Goal: Task Accomplishment & Management: Manage account settings

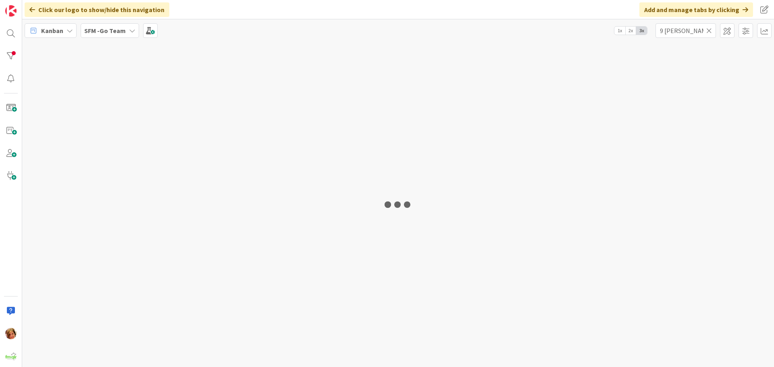
type input "9 [PERSON_NAME]"
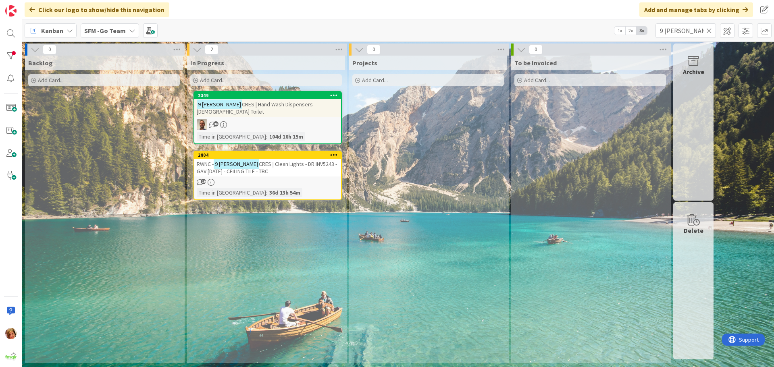
click at [708, 30] on icon at bounding box center [709, 30] width 6 height 7
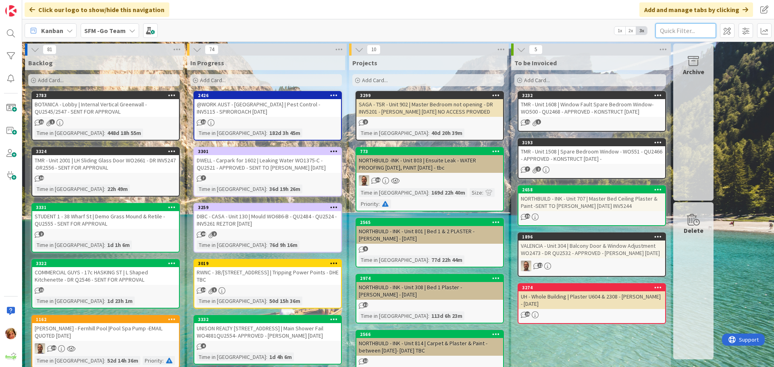
click at [678, 26] on input "text" at bounding box center [685, 30] width 60 height 15
type input "cosmic"
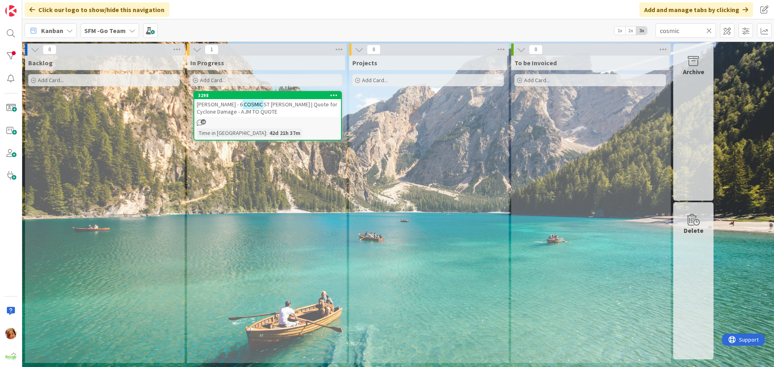
click at [272, 105] on span "ST [PERSON_NAME] | Quote for Cyclone Damage - AJM TO QUOTE" at bounding box center [267, 108] width 141 height 15
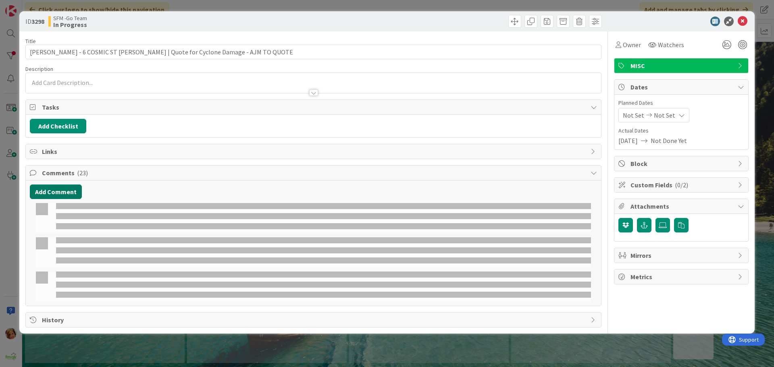
click at [48, 193] on button "Add Comment" at bounding box center [56, 192] width 52 height 15
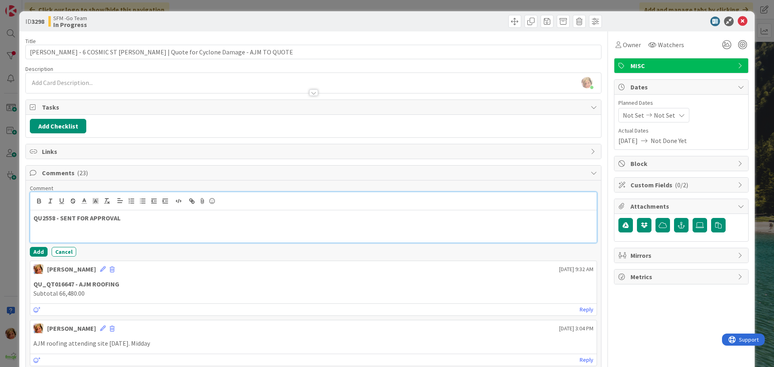
click at [146, 218] on p "QU2558 - SENT FOR APPROVAL" at bounding box center [313, 218] width 560 height 9
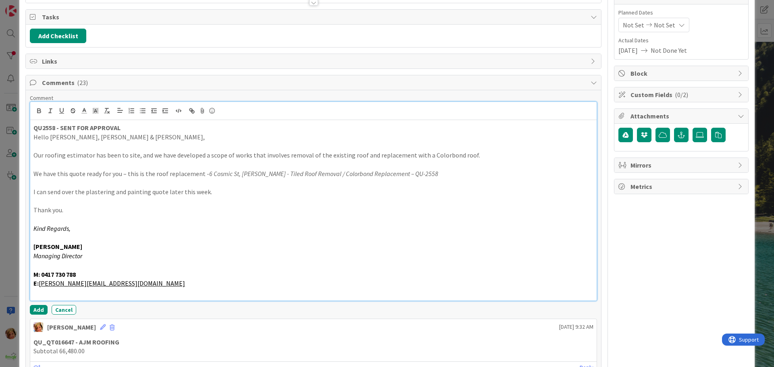
scroll to position [91, 0]
click at [37, 308] on button "Add" at bounding box center [39, 309] width 18 height 10
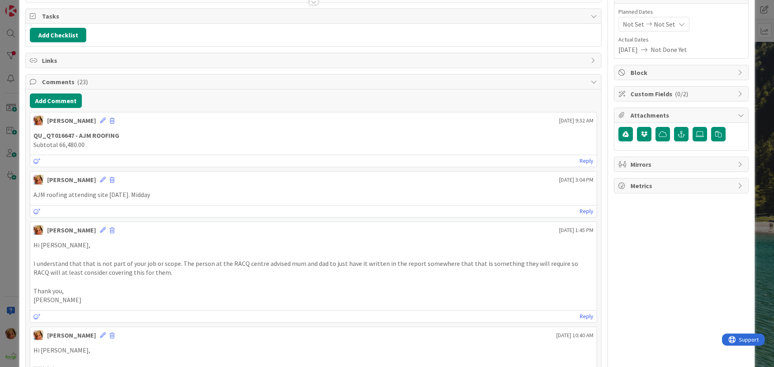
scroll to position [0, 0]
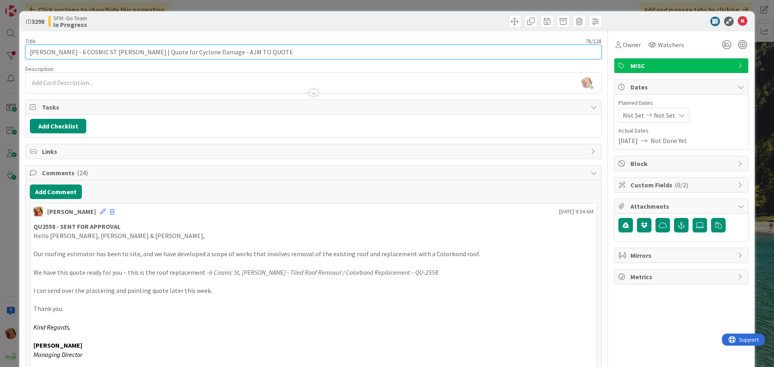
drag, startPoint x: 301, startPoint y: 54, endPoint x: 224, endPoint y: 54, distance: 77.8
click at [224, 54] on input "[PERSON_NAME] - 6 COSMIC ST [PERSON_NAME] | Quote for Cyclone Damage - AJM TO Q…" at bounding box center [313, 52] width 576 height 15
type input "[PERSON_NAME] - 6 COSMIC ST [PERSON_NAME] | Quote for Cyclone Damage -QU2558 - …"
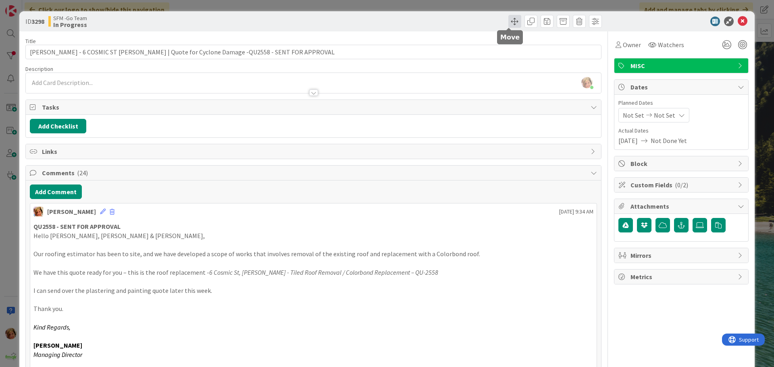
click at [508, 21] on span at bounding box center [514, 21] width 13 height 13
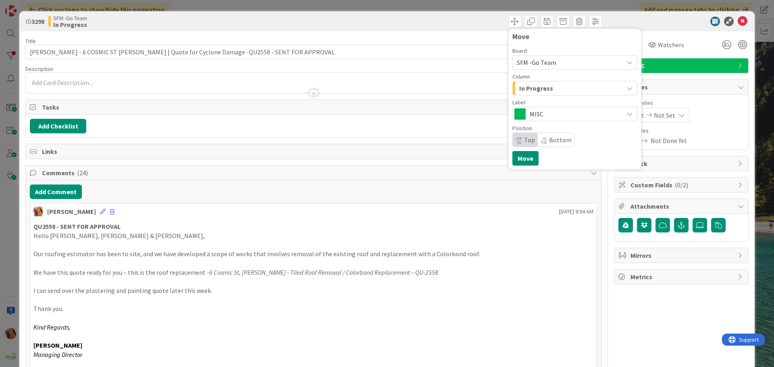
click at [558, 91] on div "In Progress" at bounding box center [570, 88] width 106 height 13
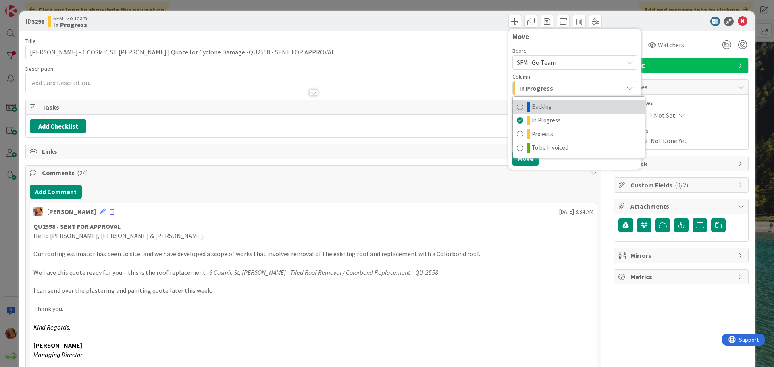
click at [545, 106] on span "Backlog" at bounding box center [541, 107] width 20 height 10
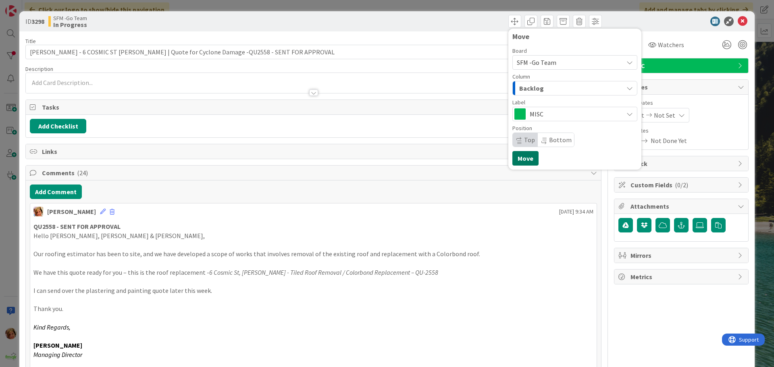
click at [523, 156] on button "Move" at bounding box center [525, 158] width 26 height 15
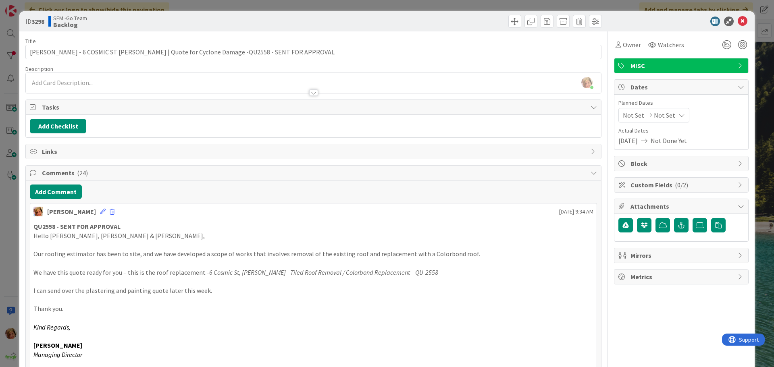
click at [480, 23] on div "Move Move" at bounding box center [458, 21] width 286 height 13
click at [737, 19] on icon at bounding box center [742, 22] width 10 height 10
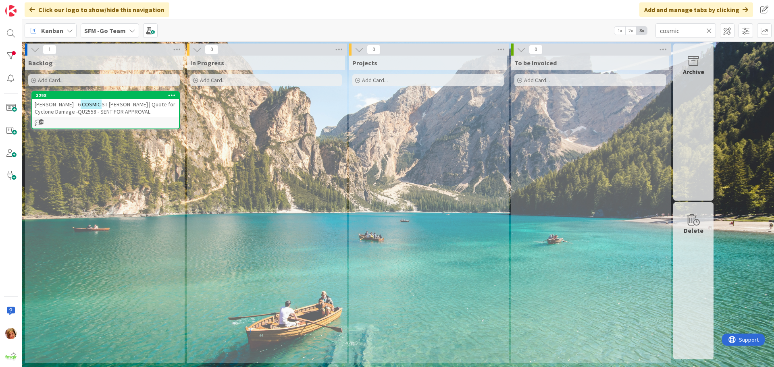
click at [709, 30] on icon at bounding box center [709, 30] width 6 height 7
click at [709, 30] on input "text" at bounding box center [685, 30] width 60 height 15
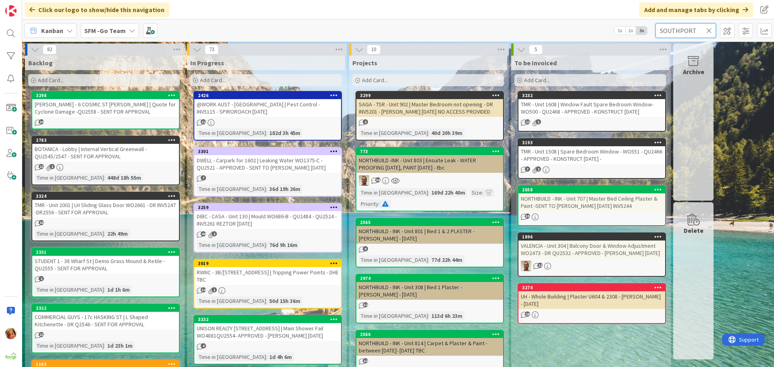
type input "SOUTHPORT"
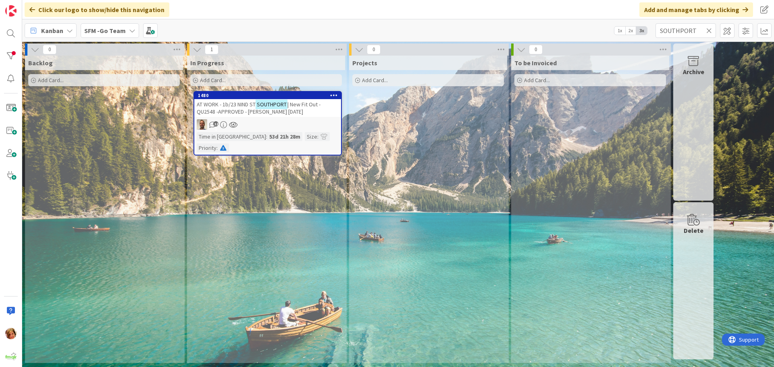
click at [239, 104] on span "AT WORK - 1b/23 NIND ST" at bounding box center [226, 104] width 59 height 7
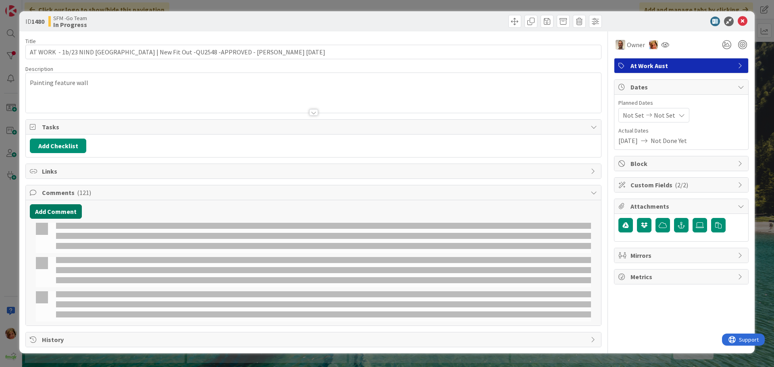
click at [54, 211] on button "Add Comment" at bounding box center [56, 211] width 52 height 15
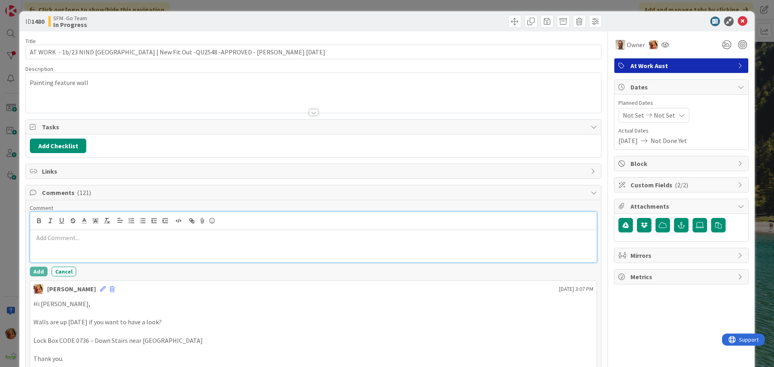
click at [39, 244] on div at bounding box center [313, 246] width 566 height 32
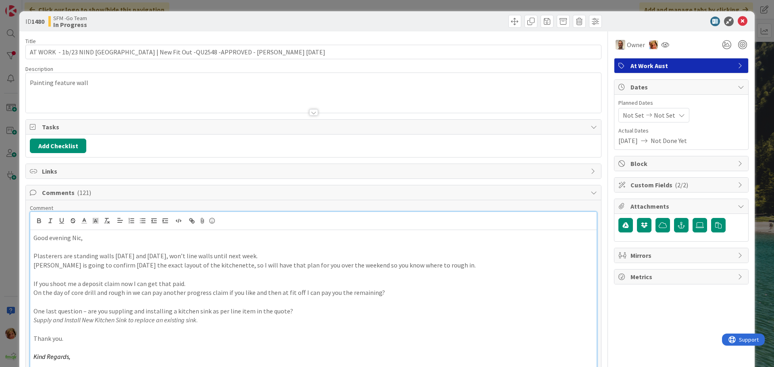
scroll to position [67, 0]
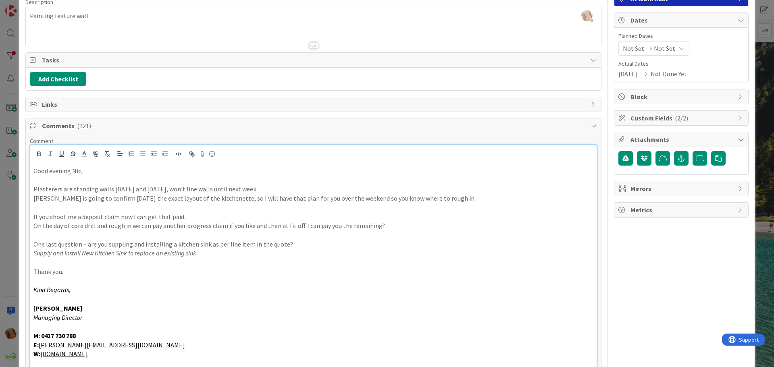
click at [104, 168] on p "Good evening Nic," at bounding box center [313, 170] width 560 height 9
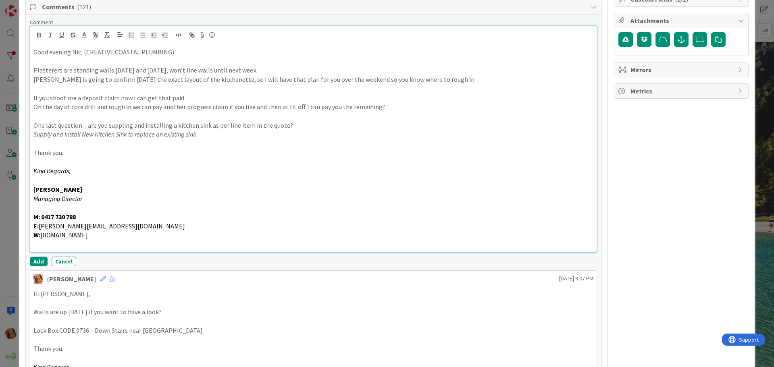
scroll to position [188, 0]
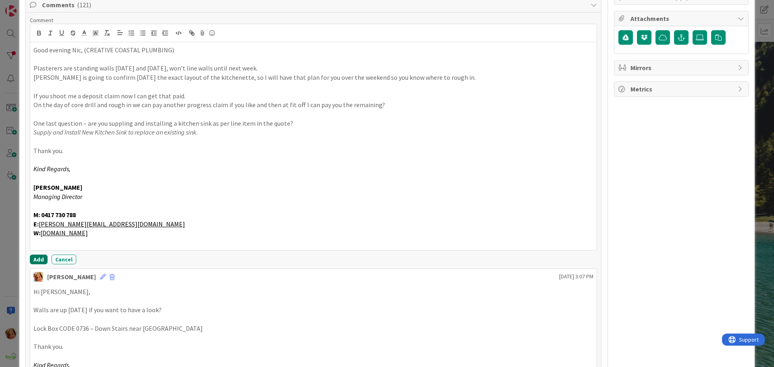
click at [38, 260] on button "Add" at bounding box center [39, 260] width 18 height 10
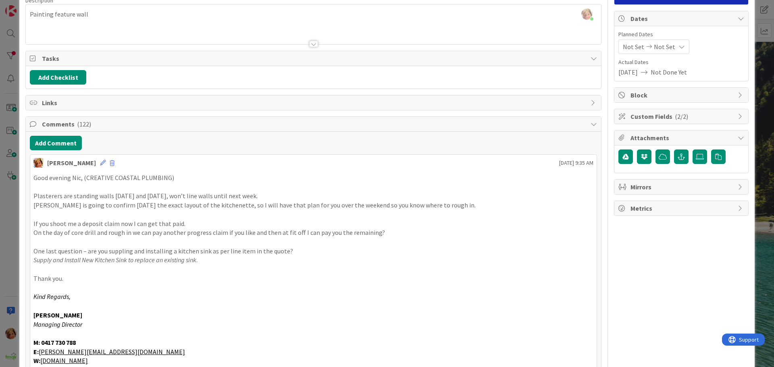
scroll to position [0, 0]
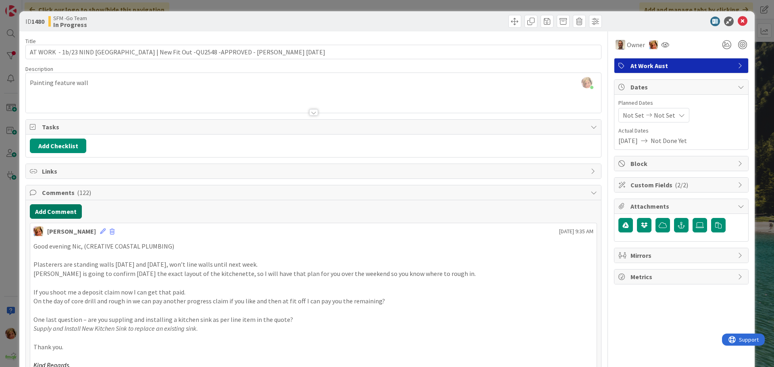
click at [45, 212] on button "Add Comment" at bounding box center [56, 211] width 52 height 15
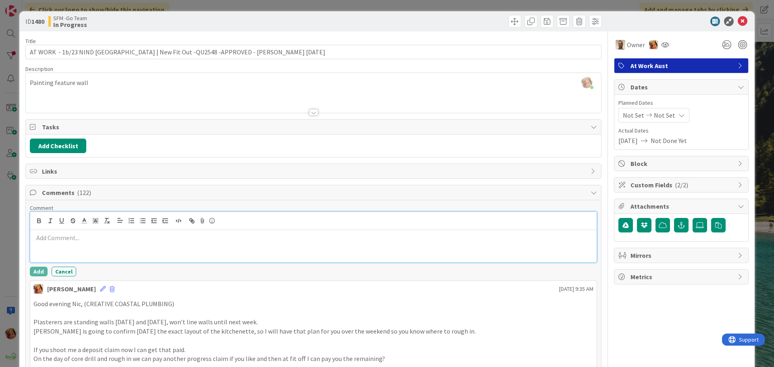
click at [93, 236] on p at bounding box center [313, 237] width 560 height 9
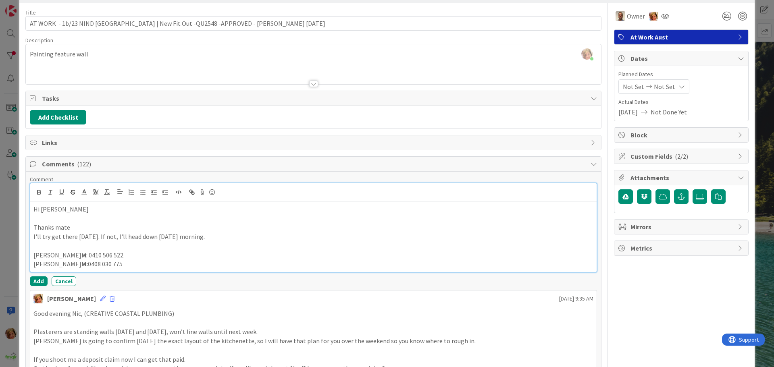
scroll to position [81, 0]
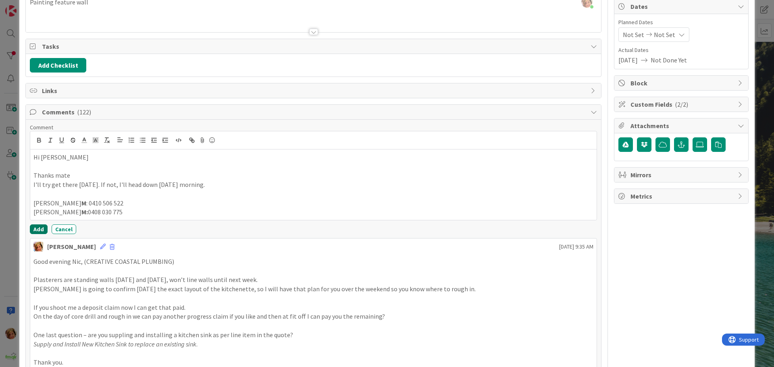
click at [37, 226] on button "Add" at bounding box center [39, 229] width 18 height 10
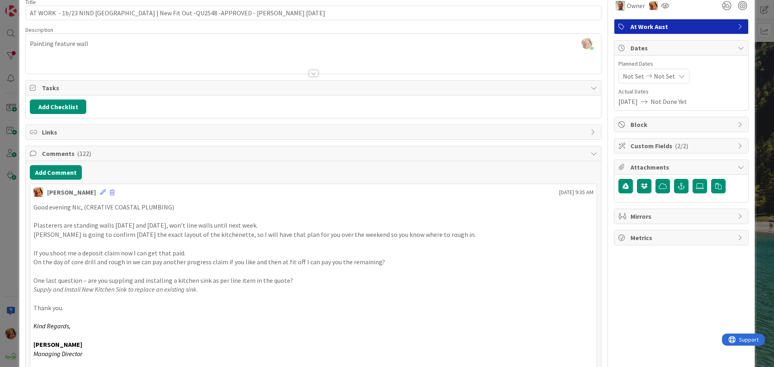
scroll to position [0, 0]
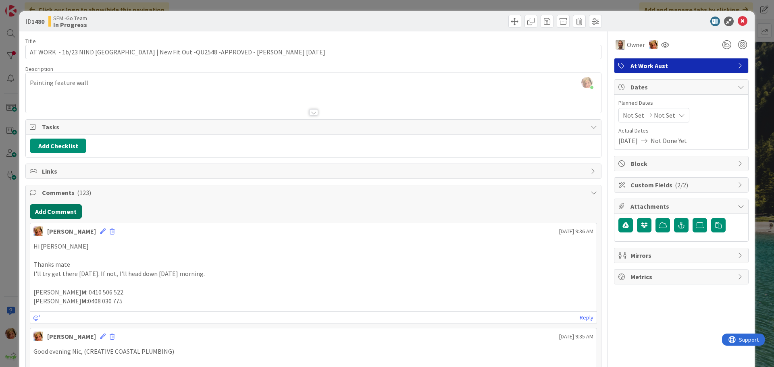
click at [65, 213] on button "Add Comment" at bounding box center [56, 211] width 52 height 15
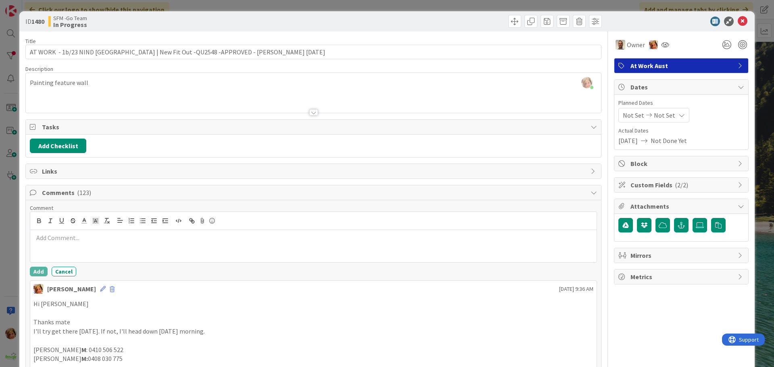
click at [73, 238] on p at bounding box center [313, 237] width 560 height 9
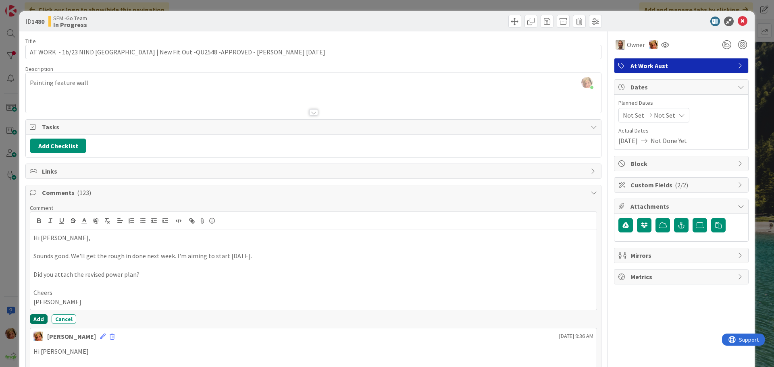
click at [36, 319] on button "Add" at bounding box center [39, 319] width 18 height 10
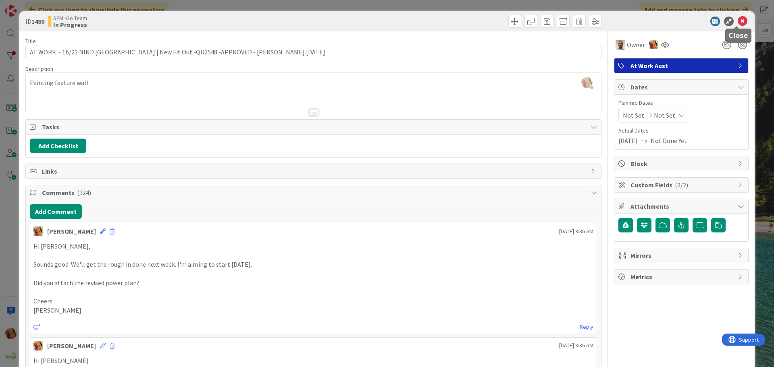
click at [737, 22] on icon at bounding box center [742, 22] width 10 height 10
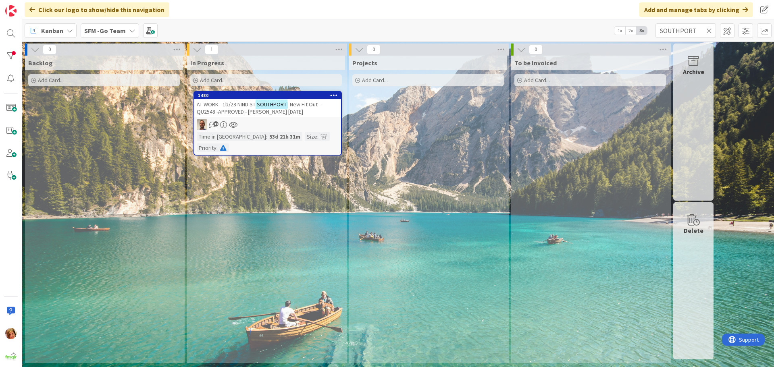
click at [709, 29] on icon at bounding box center [709, 30] width 6 height 7
click at [709, 29] on input "text" at bounding box center [685, 30] width 60 height 15
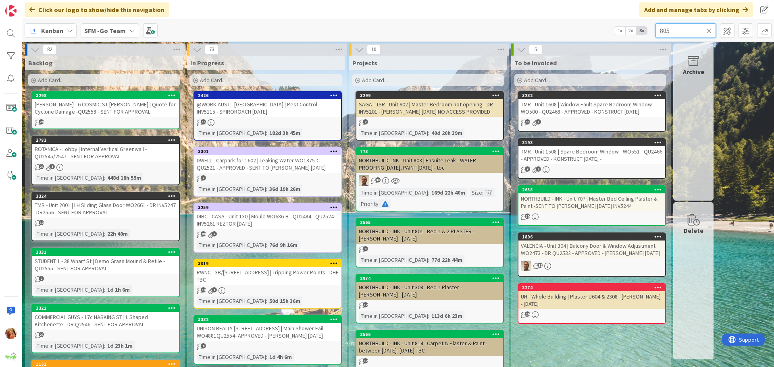
type input "805"
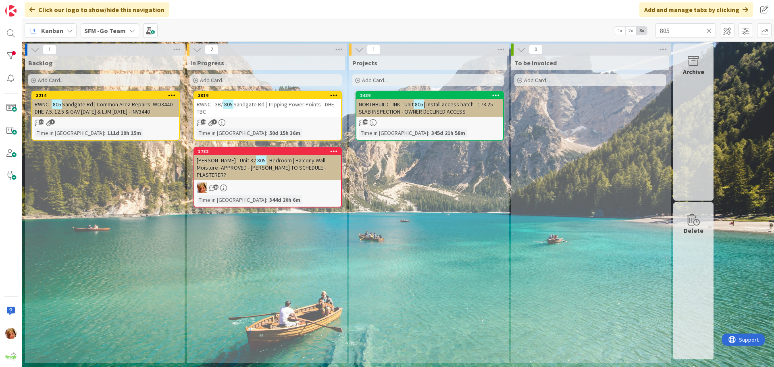
click at [309, 106] on span "Sandgate Rd | Tripping Power Points - DHE TBC" at bounding box center [265, 108] width 137 height 15
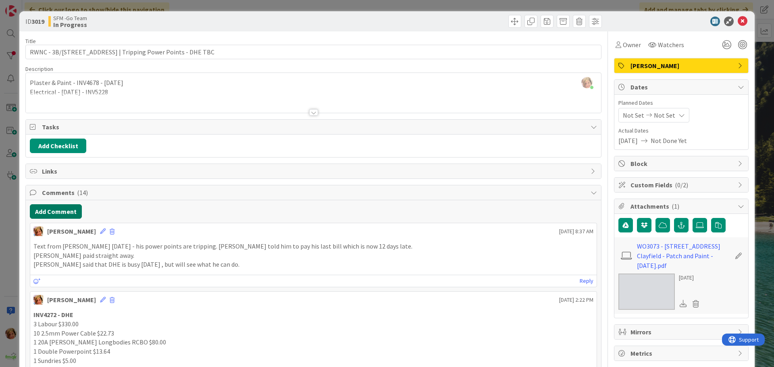
click at [53, 214] on button "Add Comment" at bounding box center [56, 211] width 52 height 15
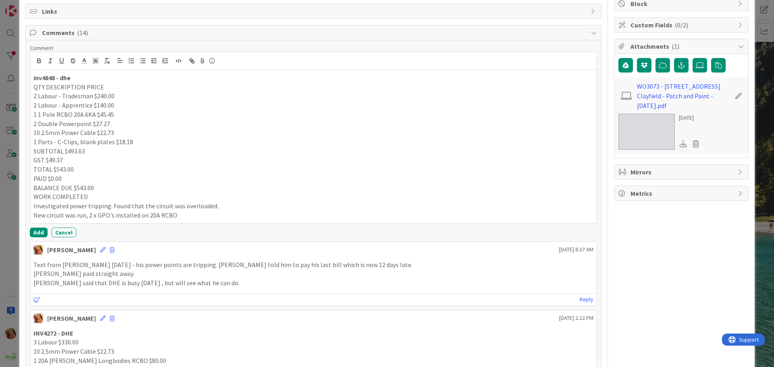
scroll to position [173, 0]
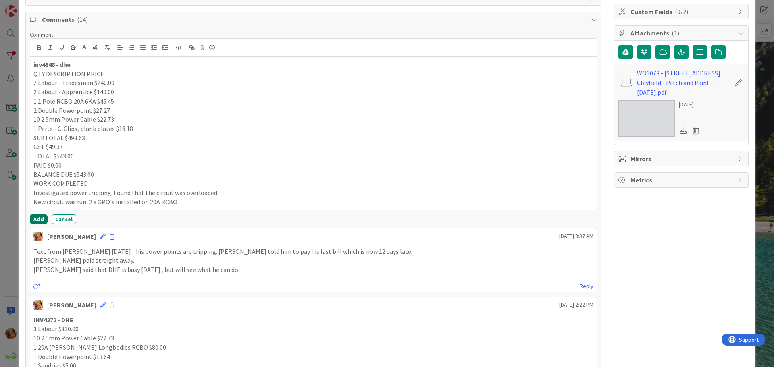
click at [38, 217] on button "Add" at bounding box center [39, 219] width 18 height 10
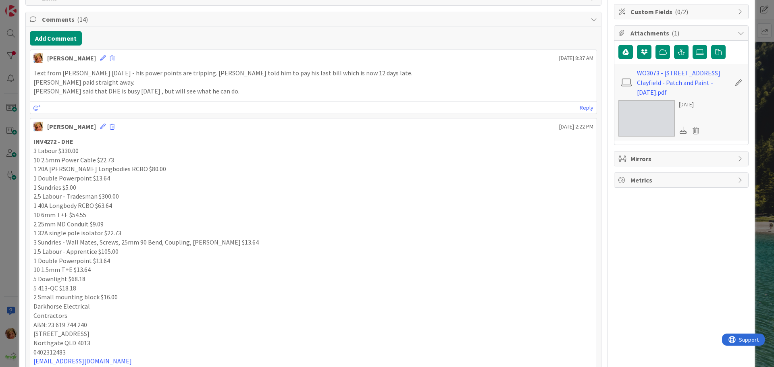
scroll to position [0, 0]
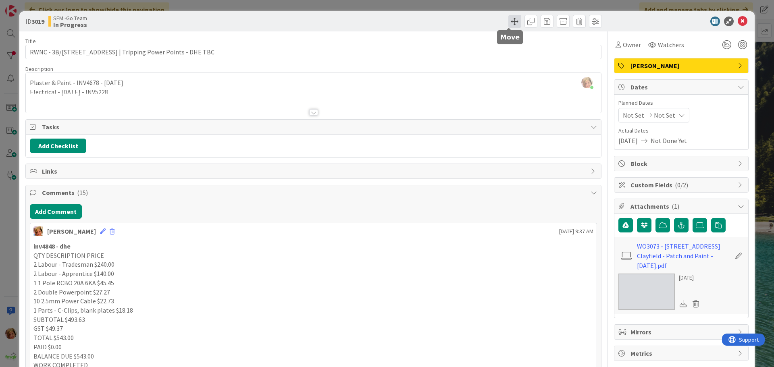
click at [509, 20] on span at bounding box center [514, 21] width 13 height 13
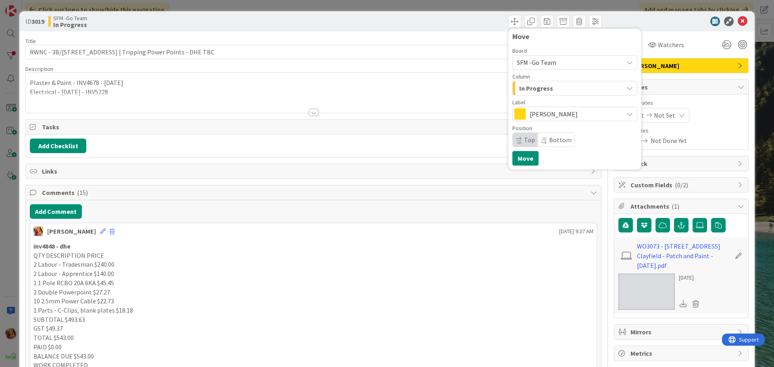
click at [560, 87] on div "In Progress" at bounding box center [570, 88] width 106 height 13
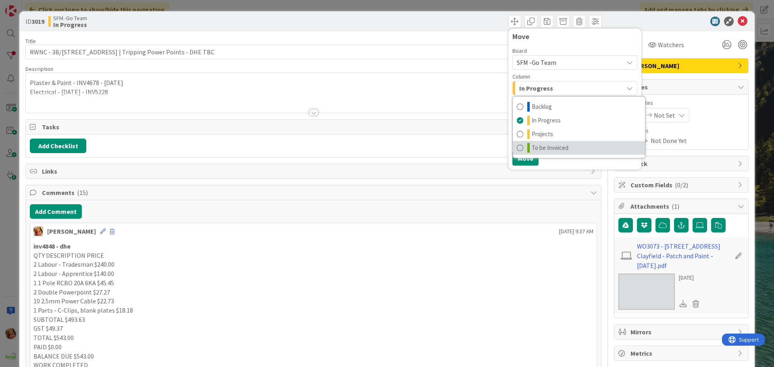
click at [549, 148] on span "To be Invoiced" at bounding box center [549, 148] width 37 height 10
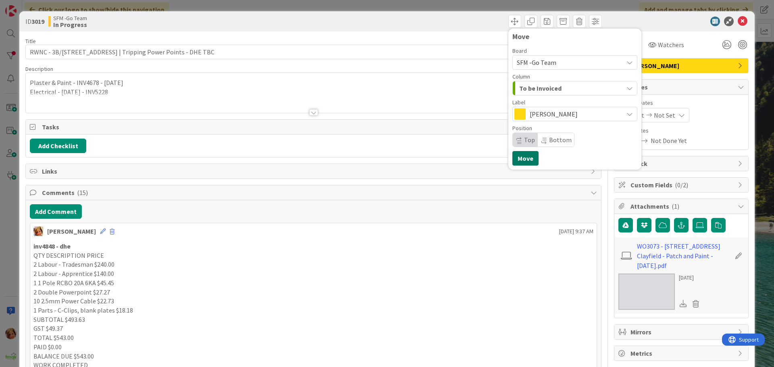
drag, startPoint x: 519, startPoint y: 159, endPoint x: 481, endPoint y: 75, distance: 91.9
click at [519, 158] on button "Move" at bounding box center [525, 158] width 26 height 15
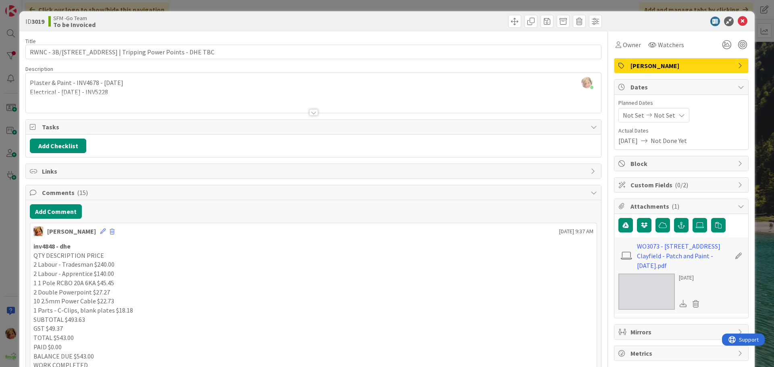
drag, startPoint x: 462, startPoint y: 21, endPoint x: 663, endPoint y: 32, distance: 201.3
click at [463, 21] on div "Move Move" at bounding box center [458, 21] width 286 height 13
click at [737, 19] on icon at bounding box center [742, 22] width 10 height 10
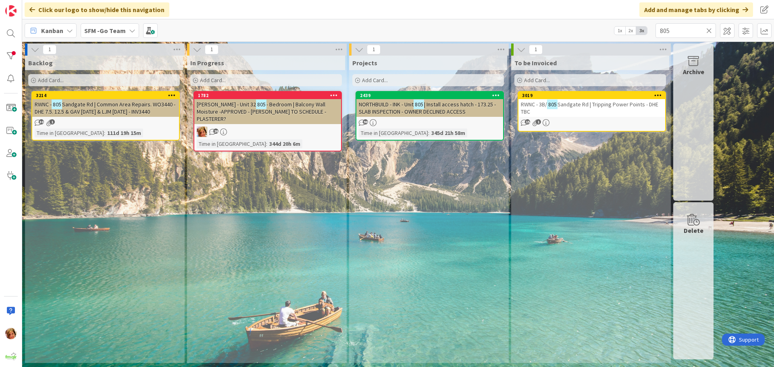
click at [709, 31] on icon at bounding box center [709, 30] width 6 height 7
click at [708, 31] on input "text" at bounding box center [685, 30] width 60 height 15
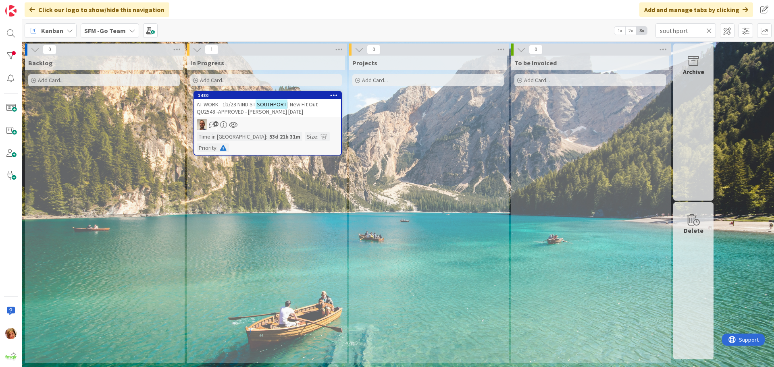
click at [236, 107] on span "AT WORK - 1b/23 NIND ST" at bounding box center [226, 104] width 59 height 7
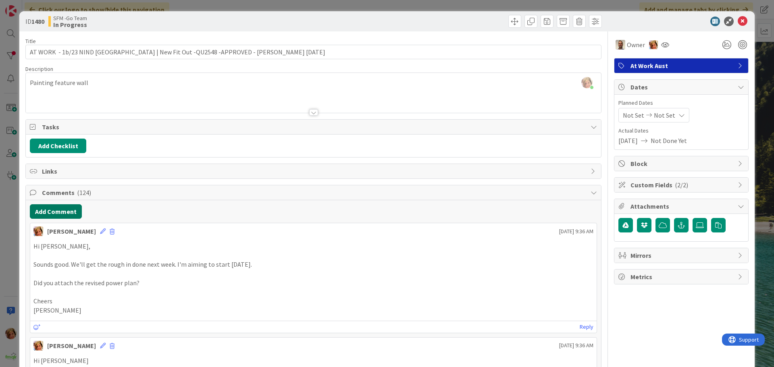
click at [67, 211] on button "Add Comment" at bounding box center [56, 211] width 52 height 15
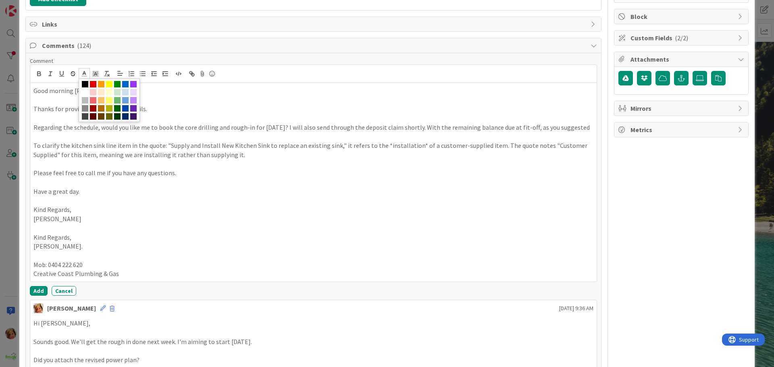
scroll to position [147, 0]
click at [39, 295] on button "Add" at bounding box center [39, 291] width 18 height 10
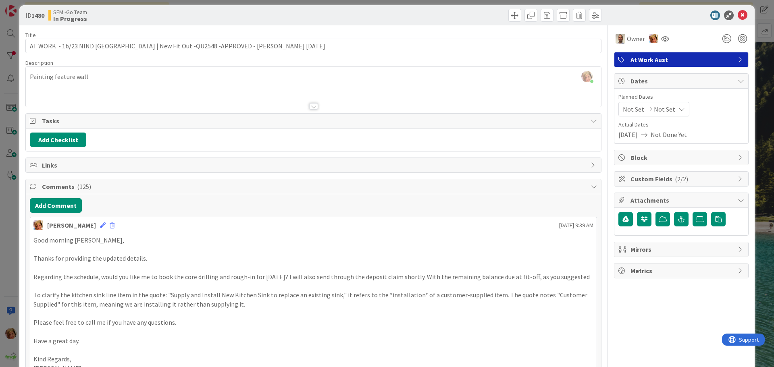
scroll to position [0, 0]
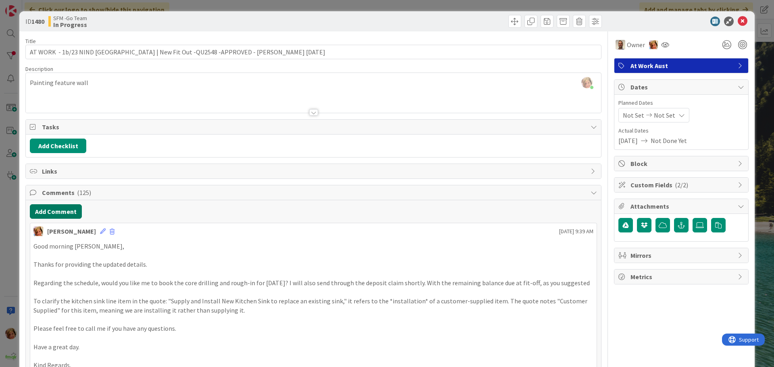
drag, startPoint x: 67, startPoint y: 211, endPoint x: 10, endPoint y: 223, distance: 58.9
click at [67, 211] on button "Add Comment" at bounding box center [56, 211] width 52 height 15
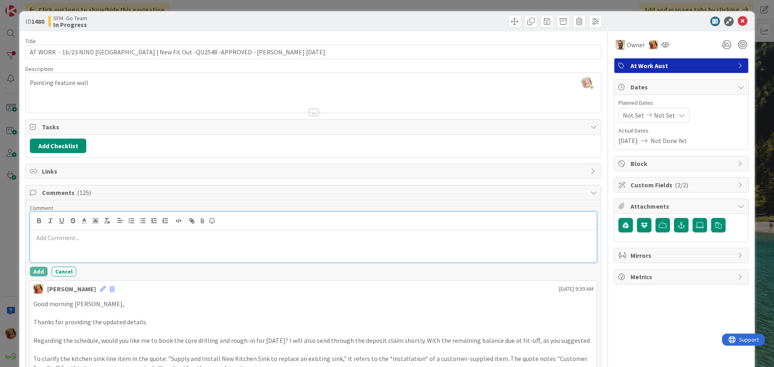
click at [114, 243] on div at bounding box center [313, 246] width 566 height 32
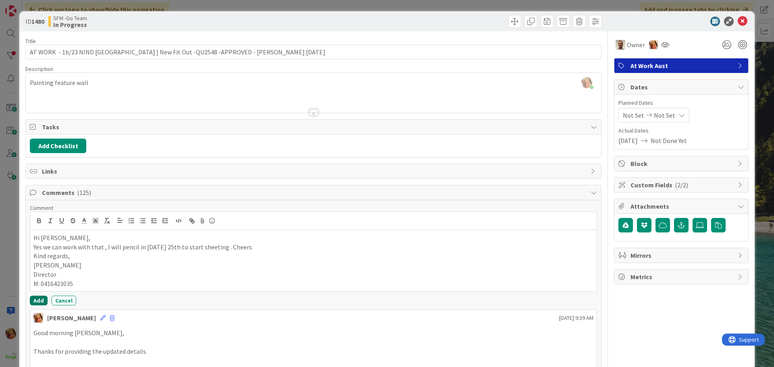
click at [39, 302] on button "Add" at bounding box center [39, 301] width 18 height 10
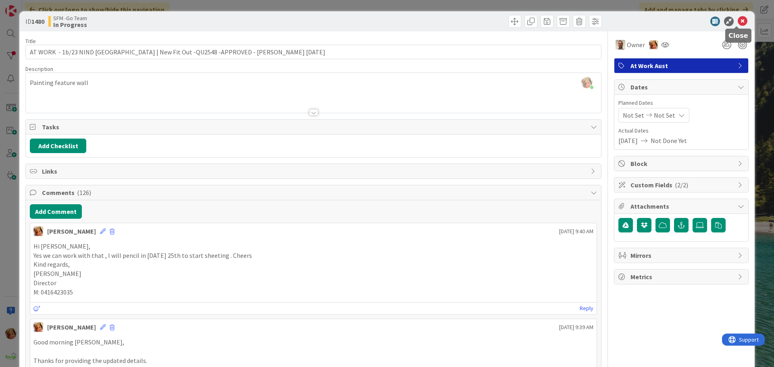
click at [737, 21] on icon at bounding box center [742, 22] width 10 height 10
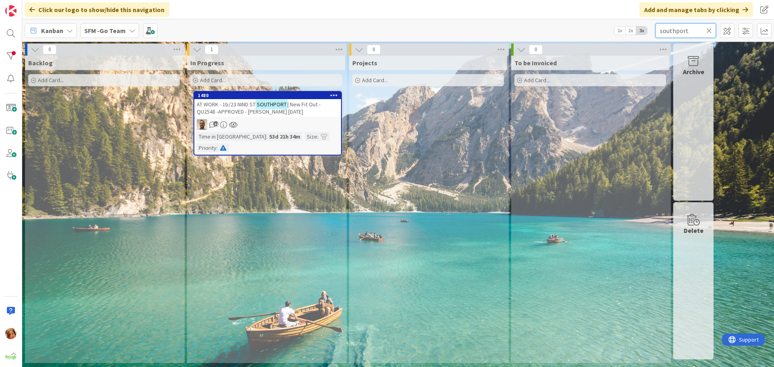
click at [693, 31] on input "southport" at bounding box center [685, 30] width 60 height 15
type input "s"
type input "arundel"
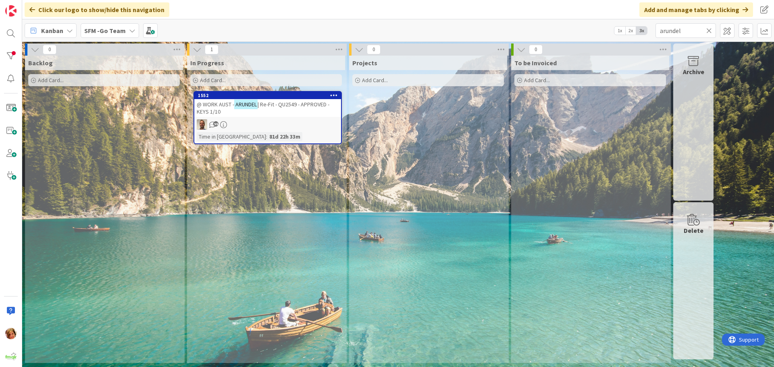
click at [280, 106] on span "| Re-Fit - QU2549 - APPROVED - KEYS 1/10" at bounding box center [263, 108] width 133 height 15
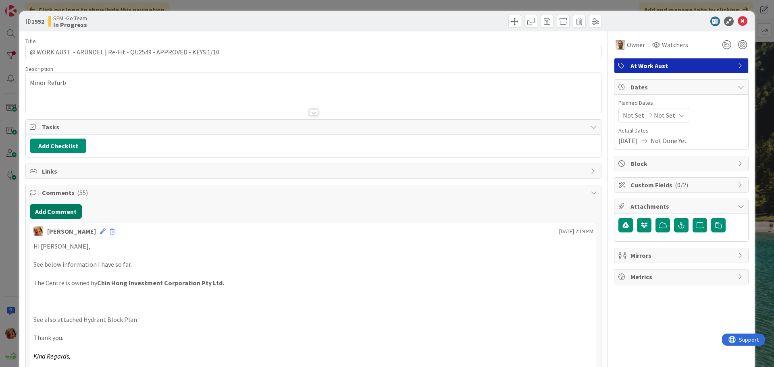
click at [50, 212] on button "Add Comment" at bounding box center [56, 211] width 52 height 15
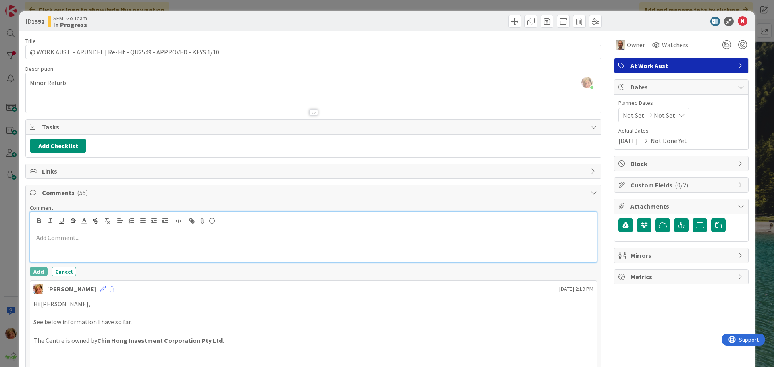
click at [167, 238] on p at bounding box center [313, 237] width 560 height 9
paste div
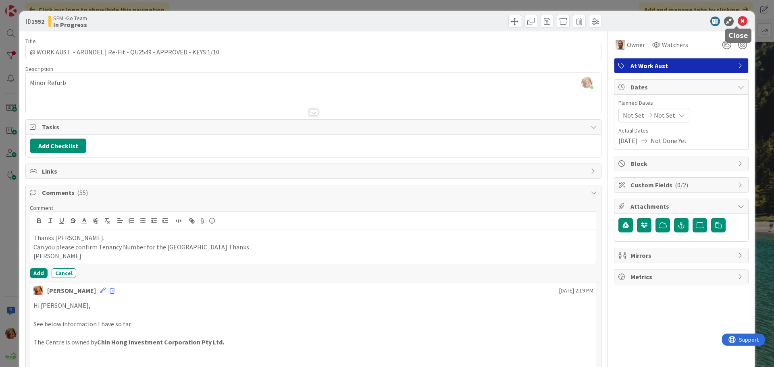
click at [737, 21] on icon at bounding box center [742, 22] width 10 height 10
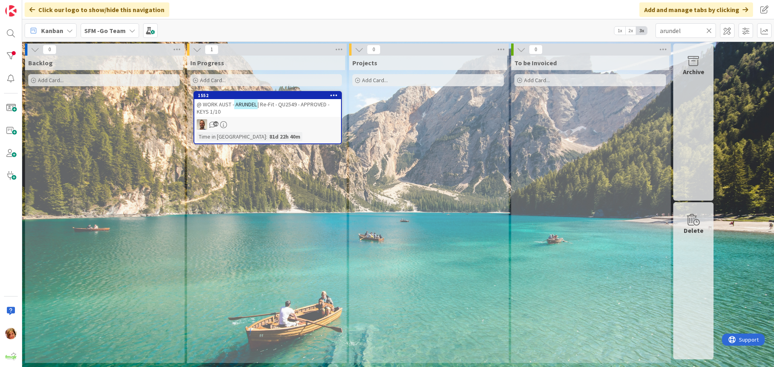
click at [708, 31] on icon at bounding box center [709, 30] width 6 height 7
click at [708, 31] on input "text" at bounding box center [685, 30] width 60 height 15
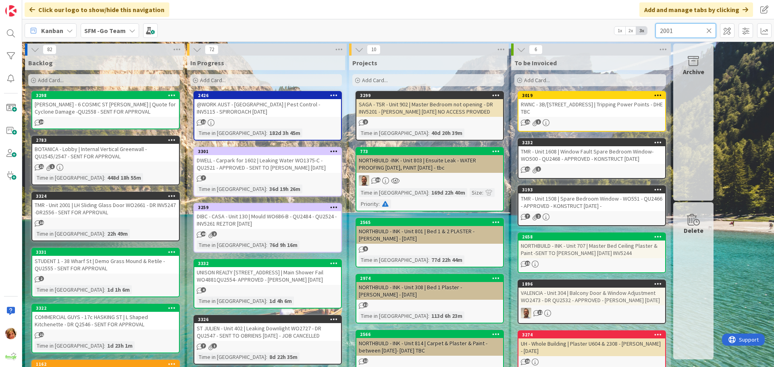
type input "2001"
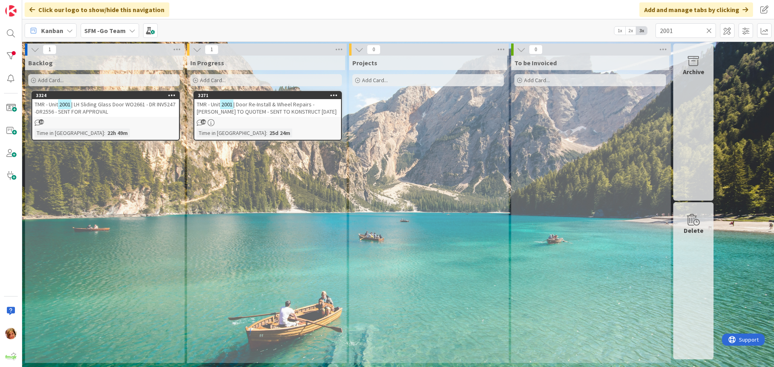
click at [87, 105] on span "| LH Sliding Glass Door WO2661 - DR INV5247 -DR2556 - SENT FOR APPROVAL" at bounding box center [105, 108] width 141 height 15
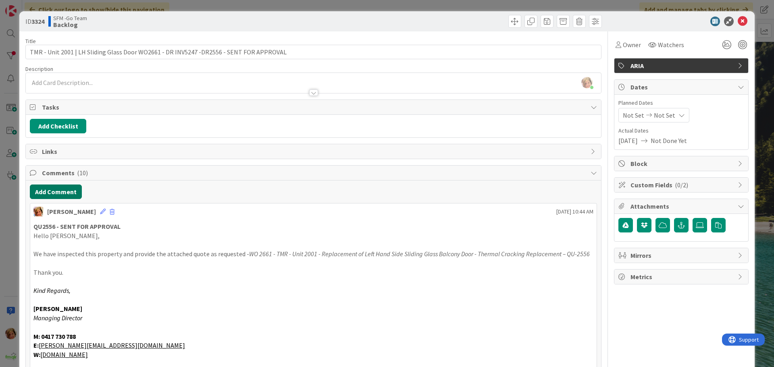
click at [68, 191] on button "Add Comment" at bounding box center [56, 192] width 52 height 15
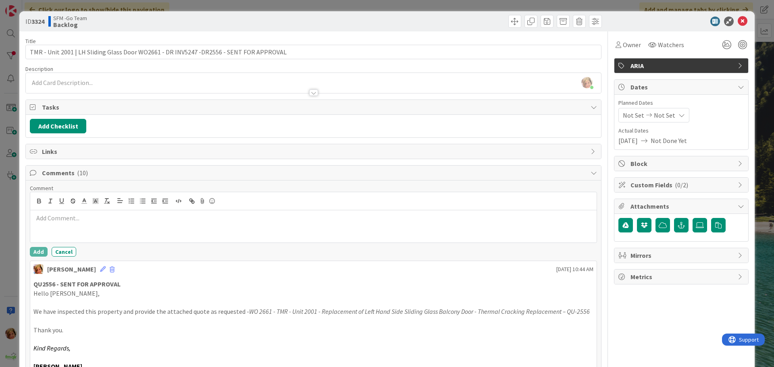
click at [77, 216] on p at bounding box center [313, 218] width 560 height 9
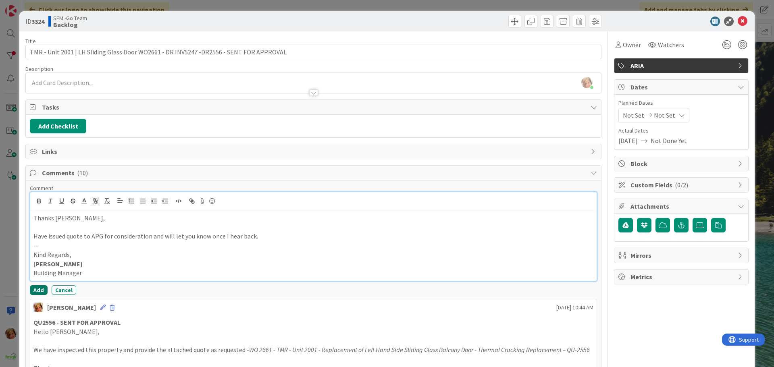
click at [36, 290] on button "Add" at bounding box center [39, 290] width 18 height 10
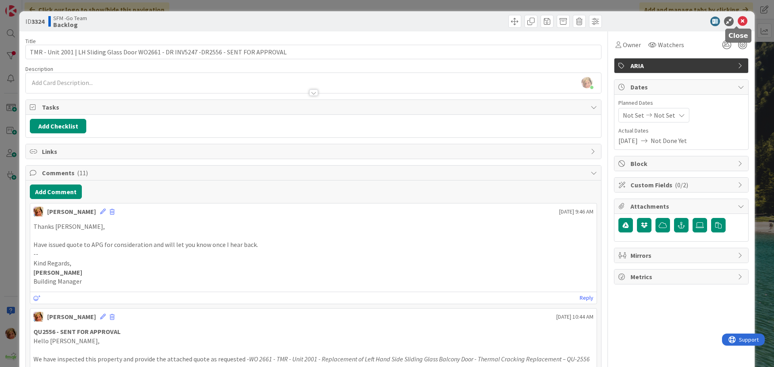
click at [737, 20] on icon at bounding box center [742, 22] width 10 height 10
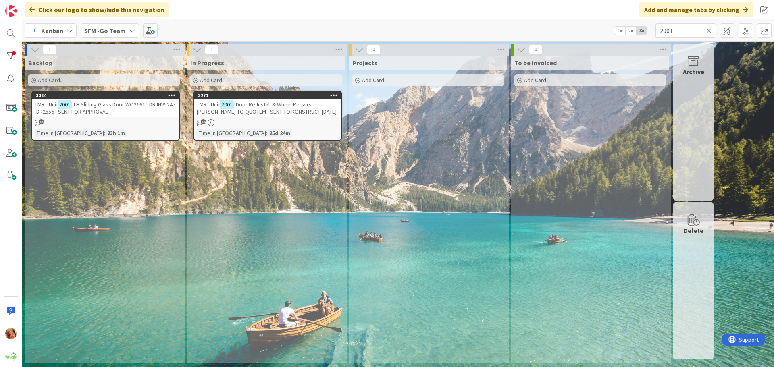
click at [709, 29] on icon at bounding box center [709, 30] width 6 height 7
click at [709, 29] on input "text" at bounding box center [685, 30] width 60 height 15
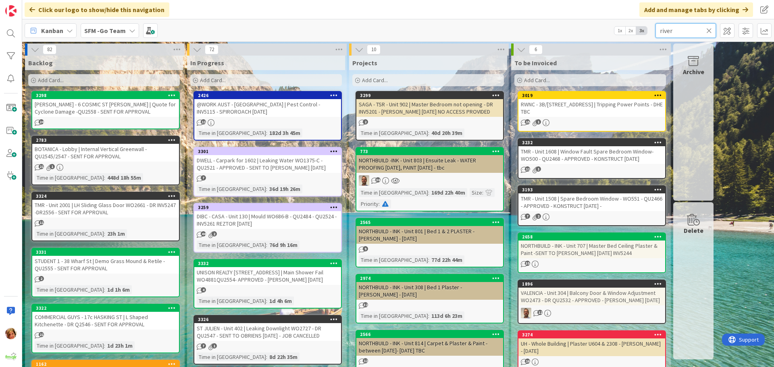
type input "river"
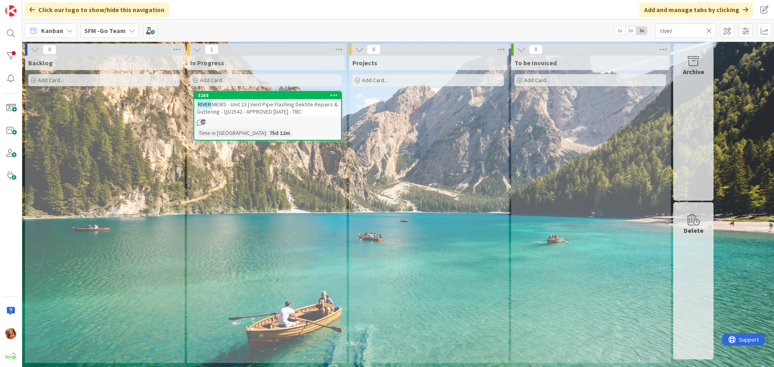
click at [249, 107] on span "MEWS - Unit 23 | Vent Pipe Flashing Dektite Repairs & Guttering - QU2542 - APPR…" at bounding box center [267, 108] width 141 height 15
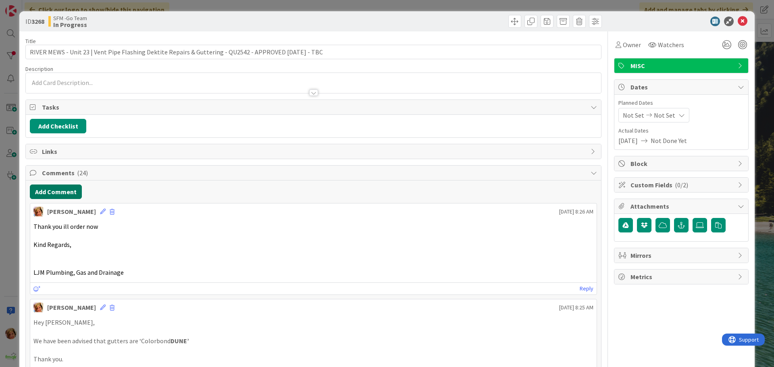
click at [39, 194] on button "Add Comment" at bounding box center [56, 192] width 52 height 15
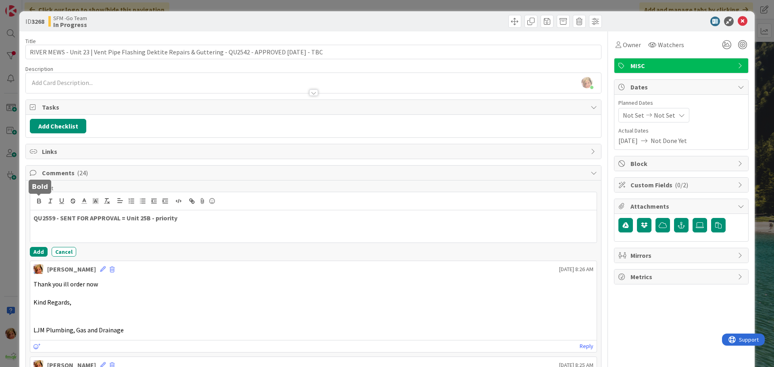
drag, startPoint x: -4, startPoint y: 176, endPoint x: -200, endPoint y: 115, distance: 204.5
click at [194, 217] on p "QU2559 - SENT FOR APPROVAL = Unit 25B - priority" at bounding box center [313, 218] width 560 height 9
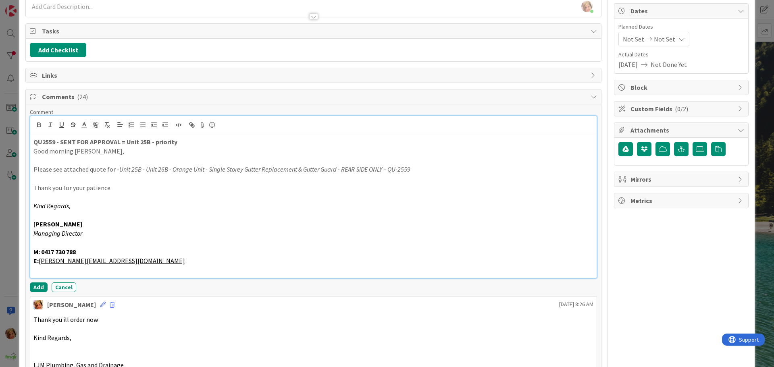
scroll to position [161, 0]
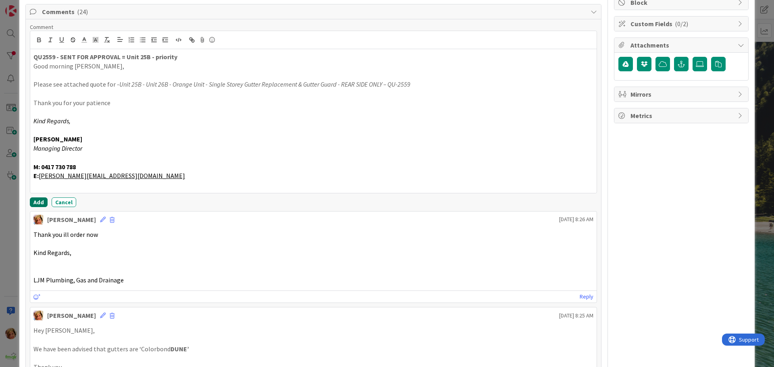
drag, startPoint x: 37, startPoint y: 201, endPoint x: 63, endPoint y: 199, distance: 25.5
click at [37, 201] on button "Add" at bounding box center [39, 202] width 18 height 10
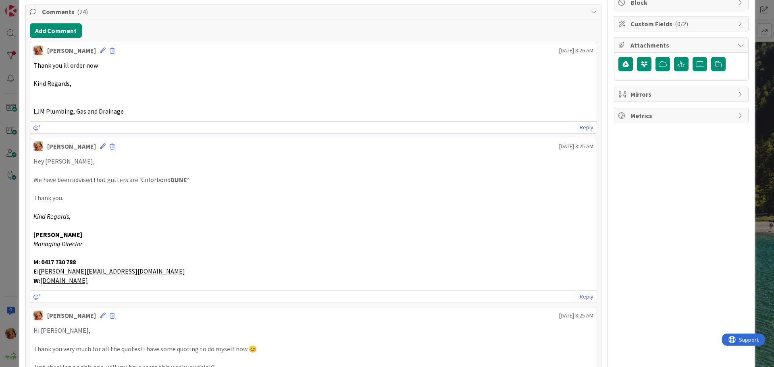
scroll to position [0, 0]
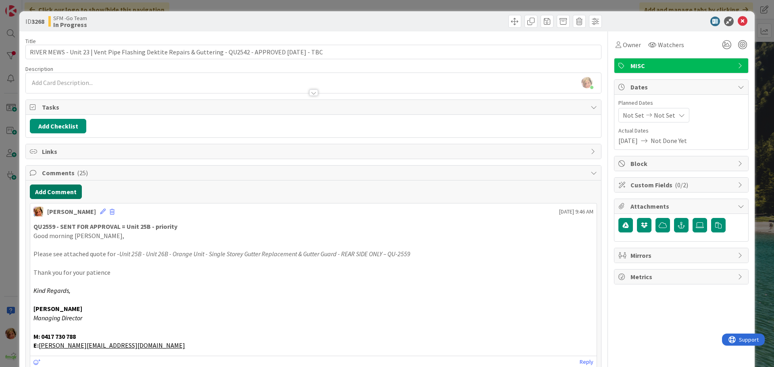
click at [60, 192] on button "Add Comment" at bounding box center [56, 192] width 52 height 15
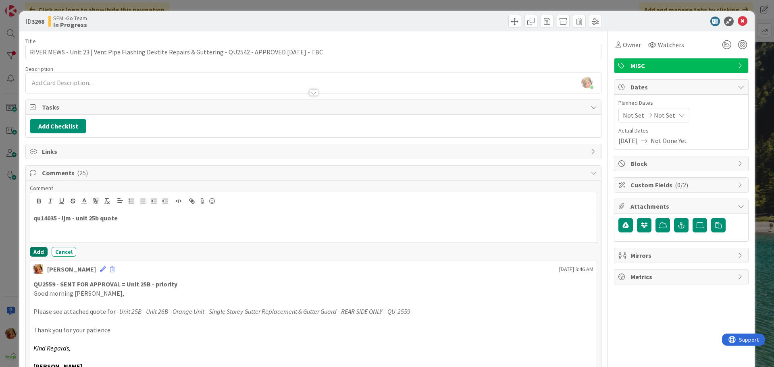
click at [37, 250] on button "Add" at bounding box center [39, 252] width 18 height 10
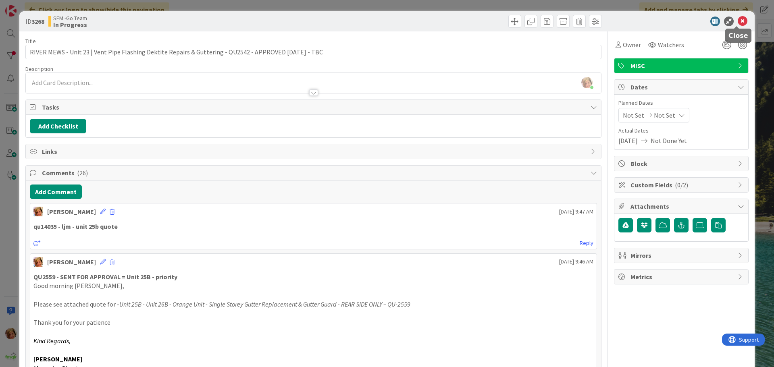
click at [737, 19] on icon at bounding box center [742, 22] width 10 height 10
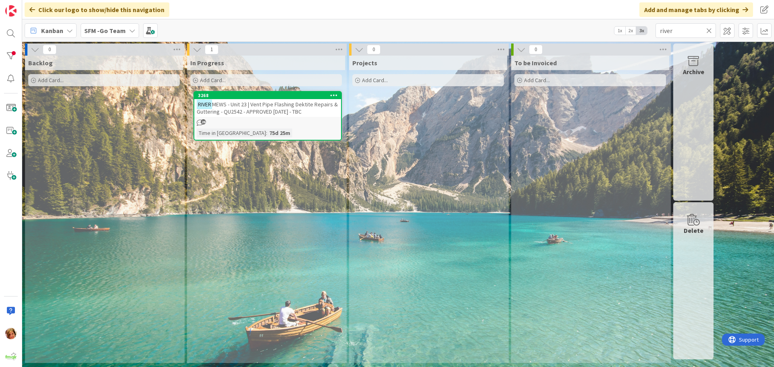
click at [710, 27] on icon at bounding box center [709, 30] width 6 height 7
click at [710, 27] on input "text" at bounding box center [685, 30] width 60 height 15
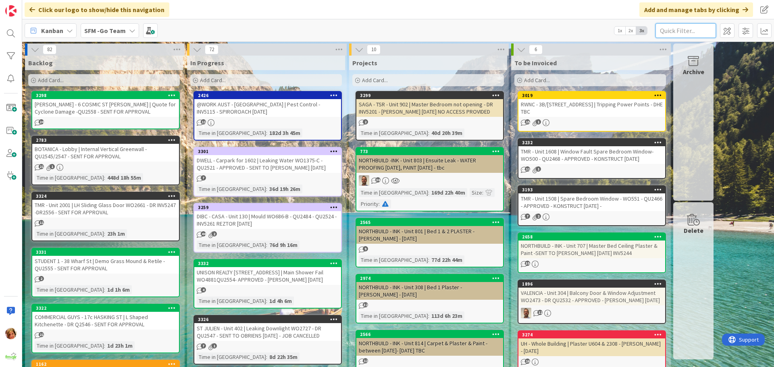
type input "r"
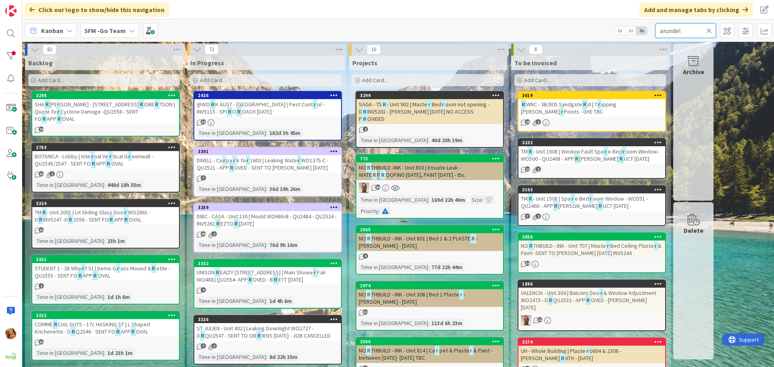
type input "arundel"
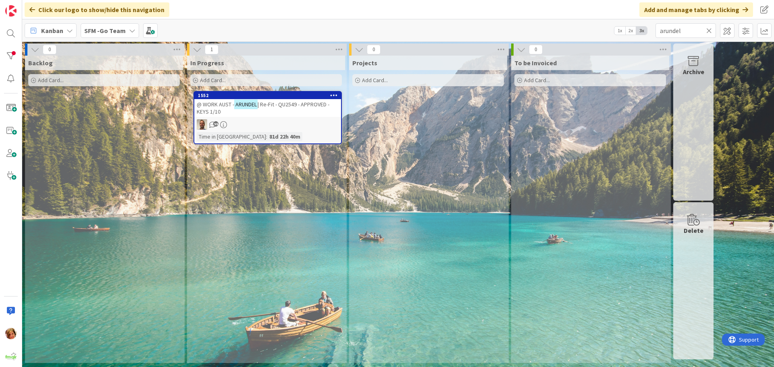
click at [274, 104] on span "| Re-Fit - QU2549 - APPROVED - KEYS 1/10" at bounding box center [263, 108] width 133 height 15
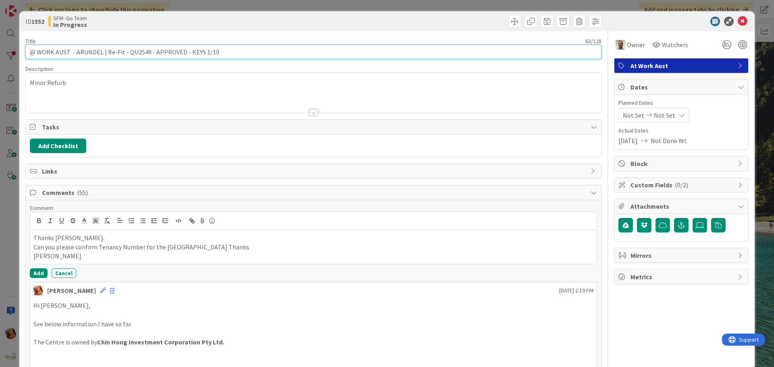
click at [75, 51] on input "@ WORK AUST - ARUNDEL | Re-Fit - QU2549 - APPROVED - KEYS 1/10" at bounding box center [313, 52] width 576 height 15
type input "@ WORK AUST - Shop 19 -[GEOGRAPHIC_DATA] | Re-Fit - QU2549 - APPROVED - KEYS 1/…"
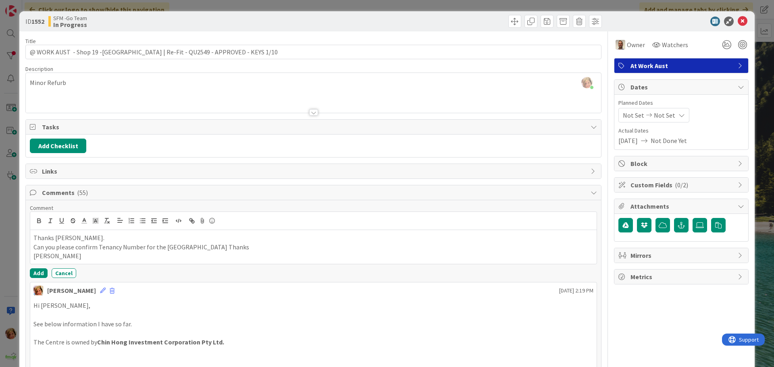
click at [439, 21] on div at bounding box center [458, 21] width 286 height 13
click at [737, 21] on icon at bounding box center [742, 22] width 10 height 10
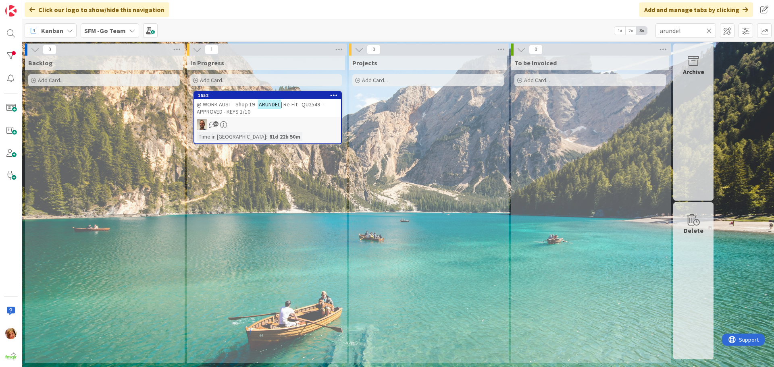
click at [707, 29] on icon at bounding box center [709, 30] width 6 height 7
click at [707, 30] on input "text" at bounding box center [685, 30] width 60 height 15
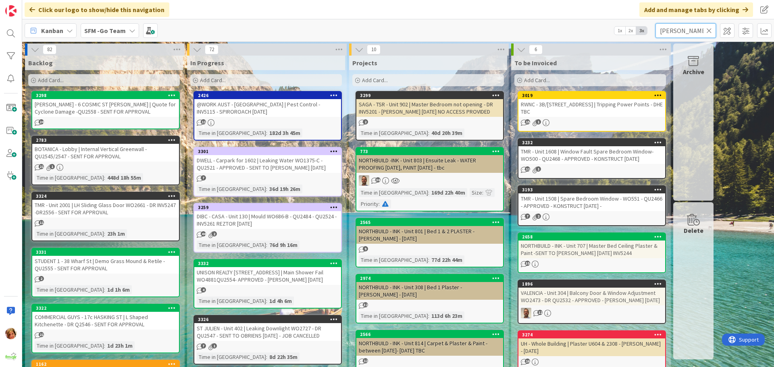
type input "[PERSON_NAME]"
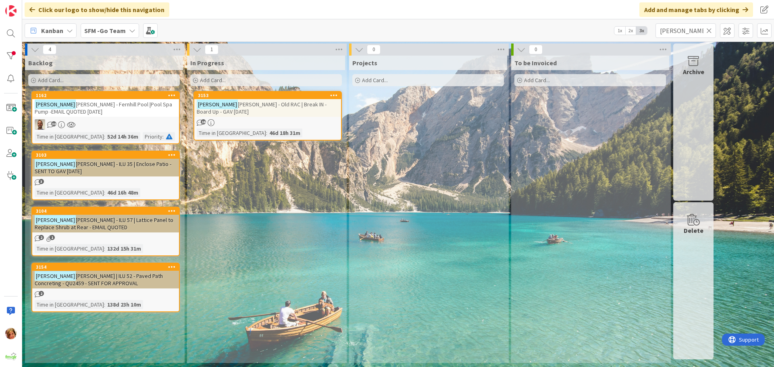
drag, startPoint x: 709, startPoint y: 30, endPoint x: 667, endPoint y: 34, distance: 42.1
click at [709, 30] on icon at bounding box center [709, 30] width 6 height 7
